Goal: Find specific page/section: Find specific page/section

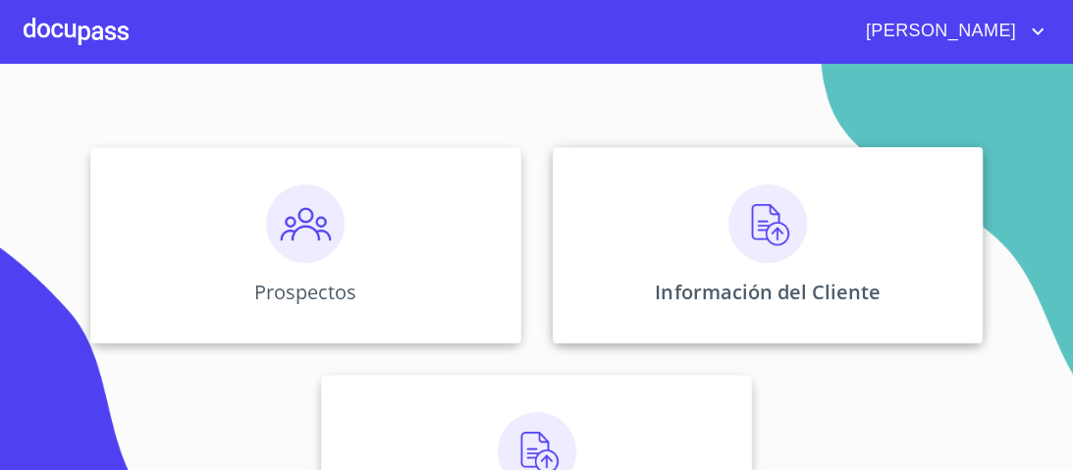
scroll to position [236, 0]
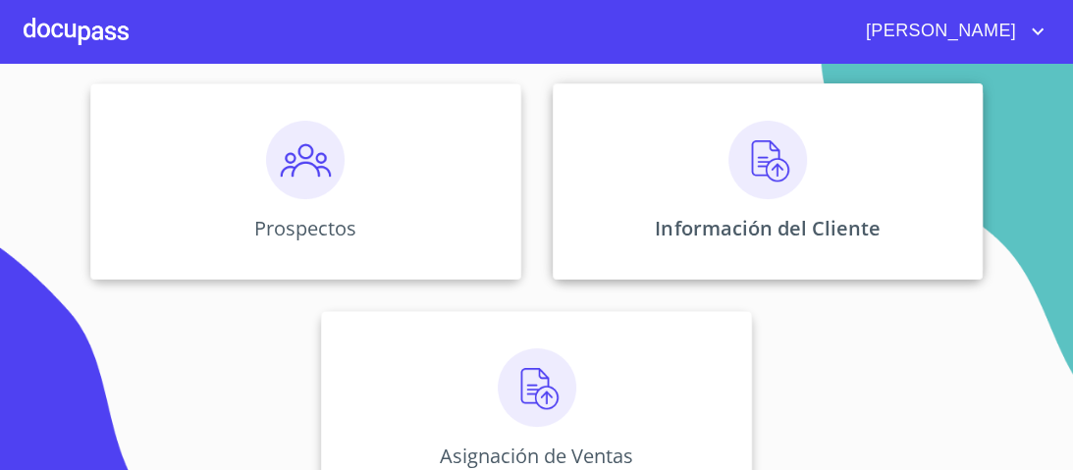
click at [755, 167] on img at bounding box center [767, 160] width 79 height 79
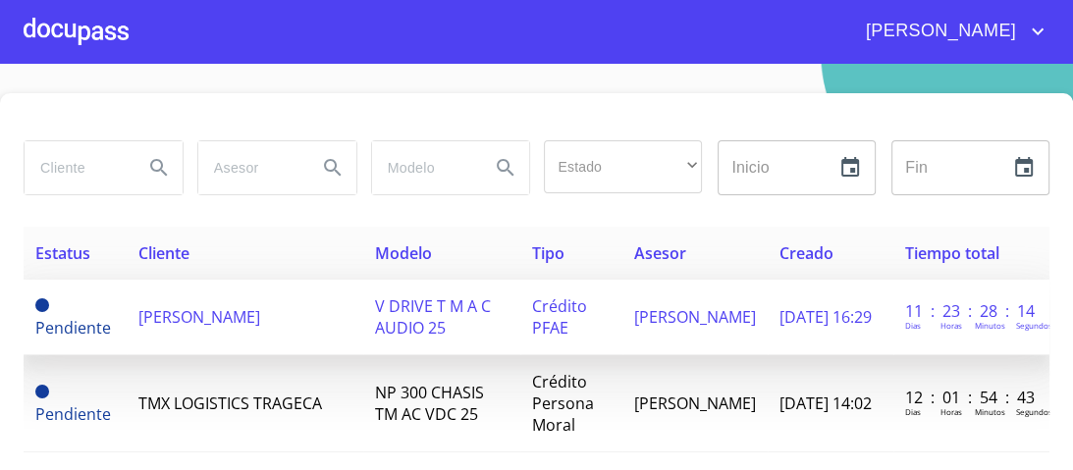
scroll to position [24, 0]
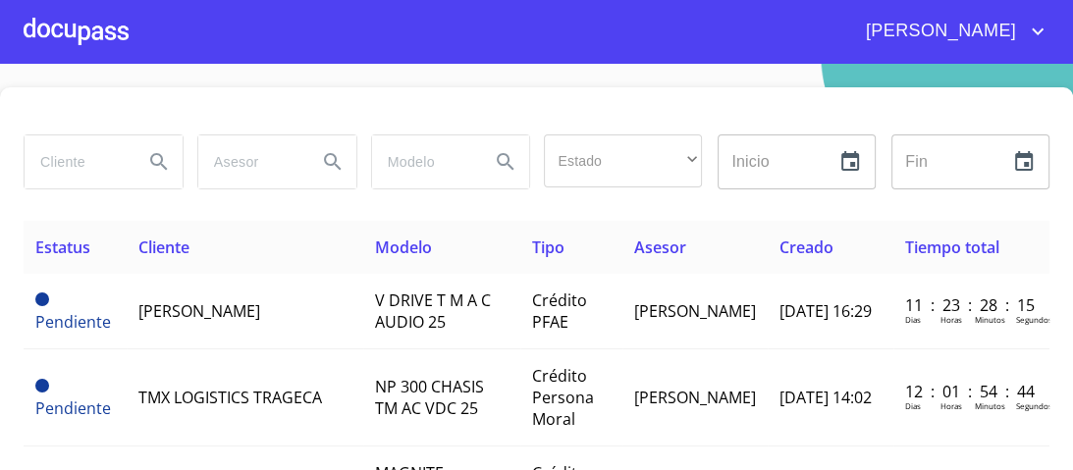
click at [67, 160] on input "search" at bounding box center [76, 161] width 103 height 53
type input "[PERSON_NAME]"
click at [160, 158] on icon "Search" at bounding box center [158, 161] width 17 height 17
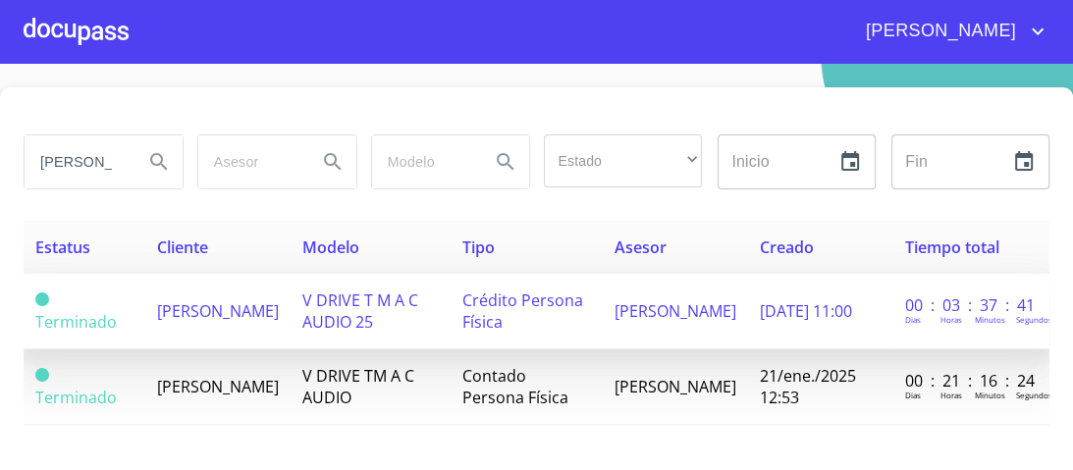
click at [530, 308] on span "Crédito Persona Física" at bounding box center [522, 311] width 121 height 43
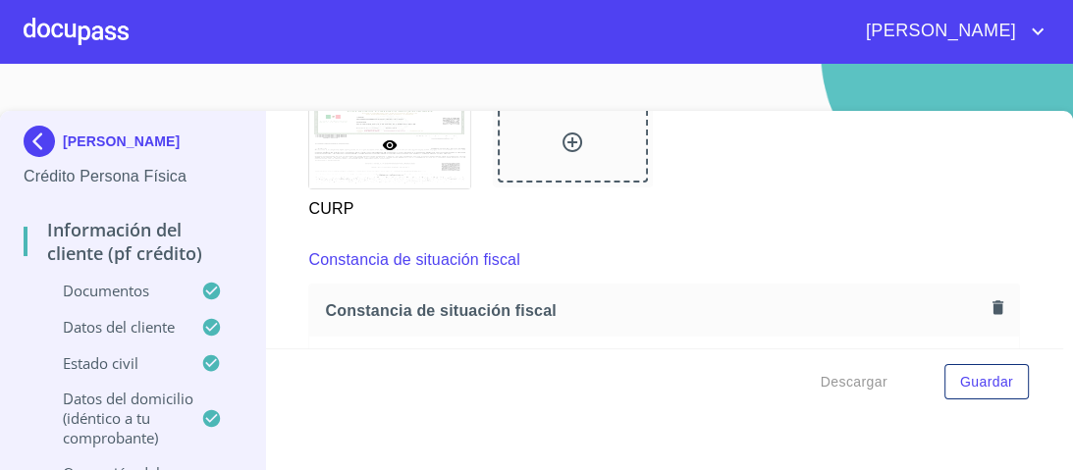
scroll to position [5103, 0]
